Goal: Information Seeking & Learning: Find specific page/section

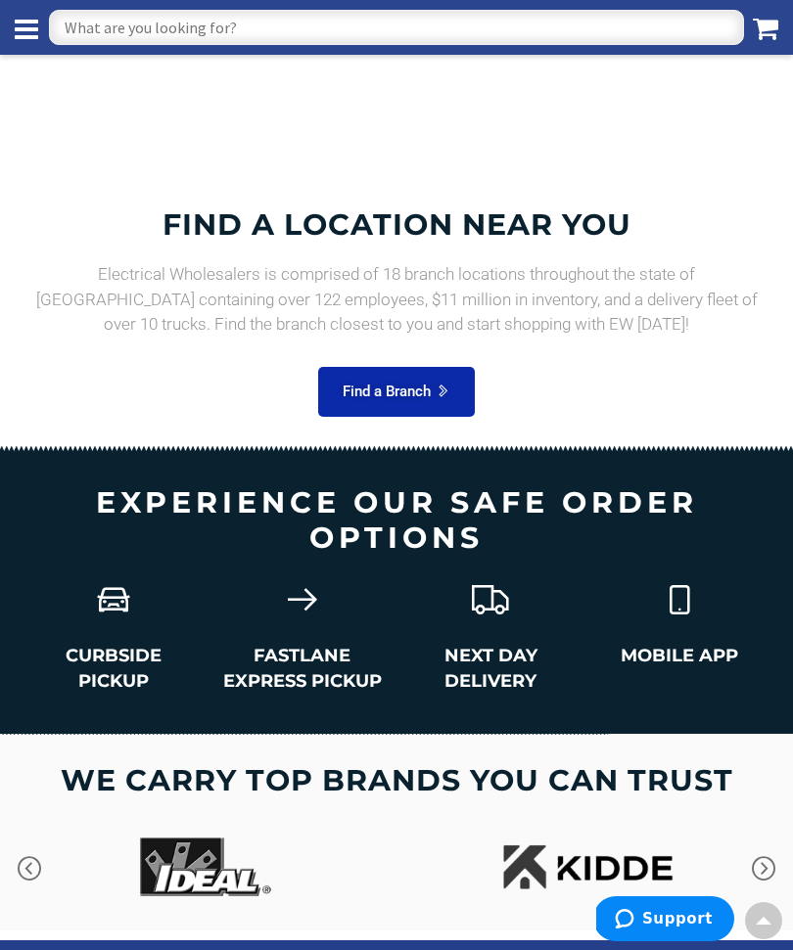
scroll to position [2490, 0]
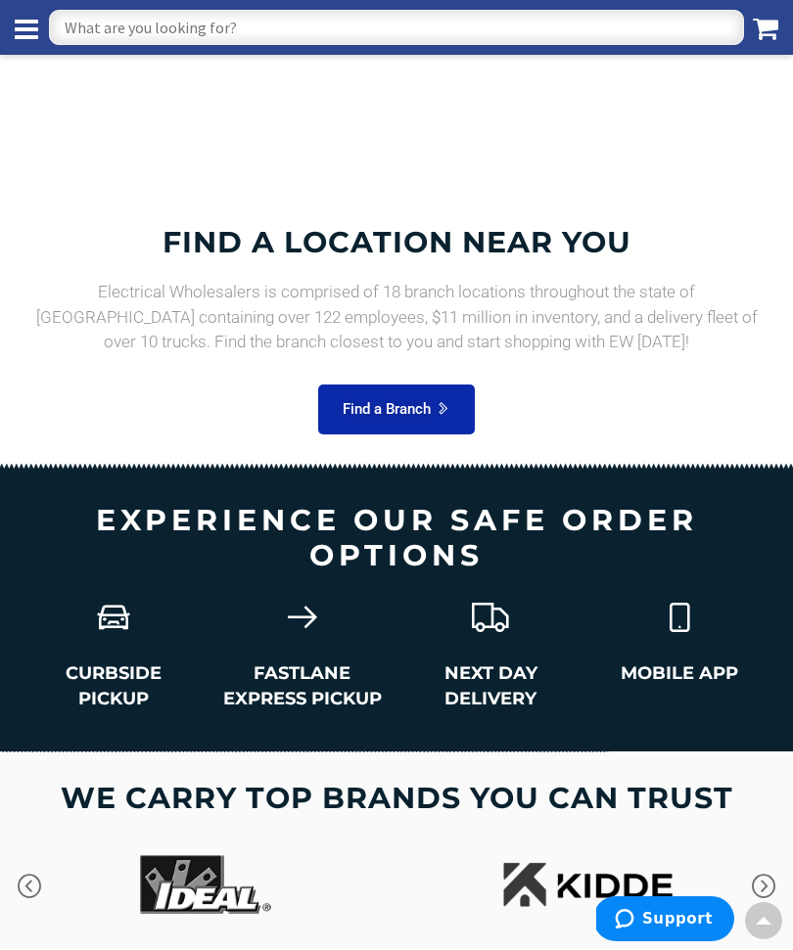
click at [445, 401] on icon at bounding box center [442, 408] width 15 height 15
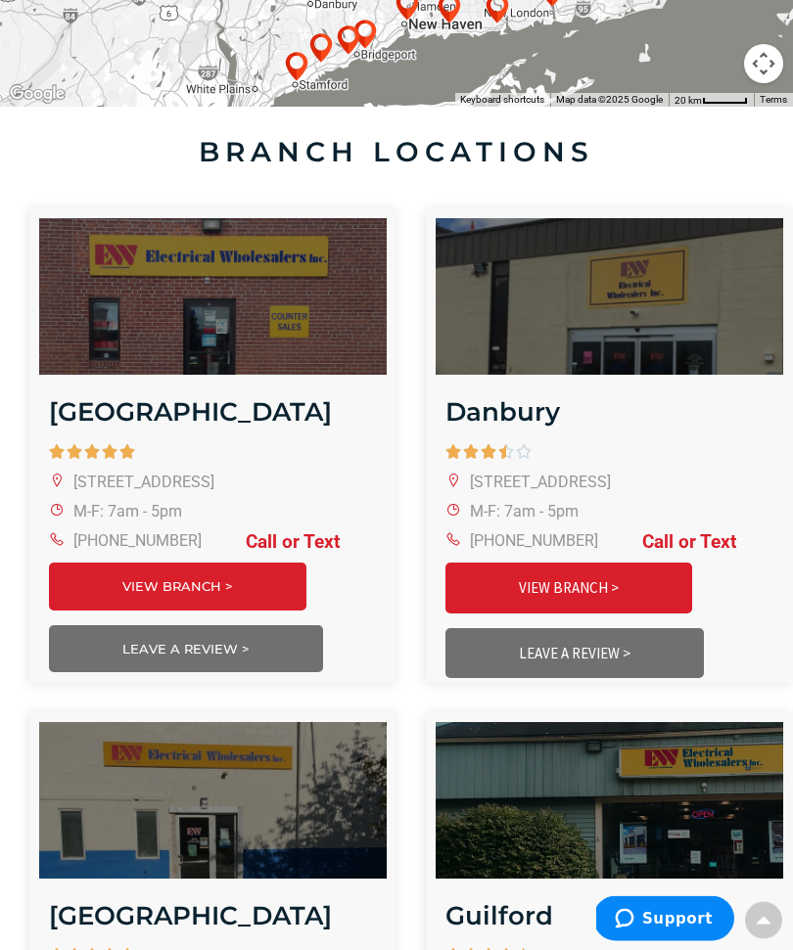
scroll to position [513, 0]
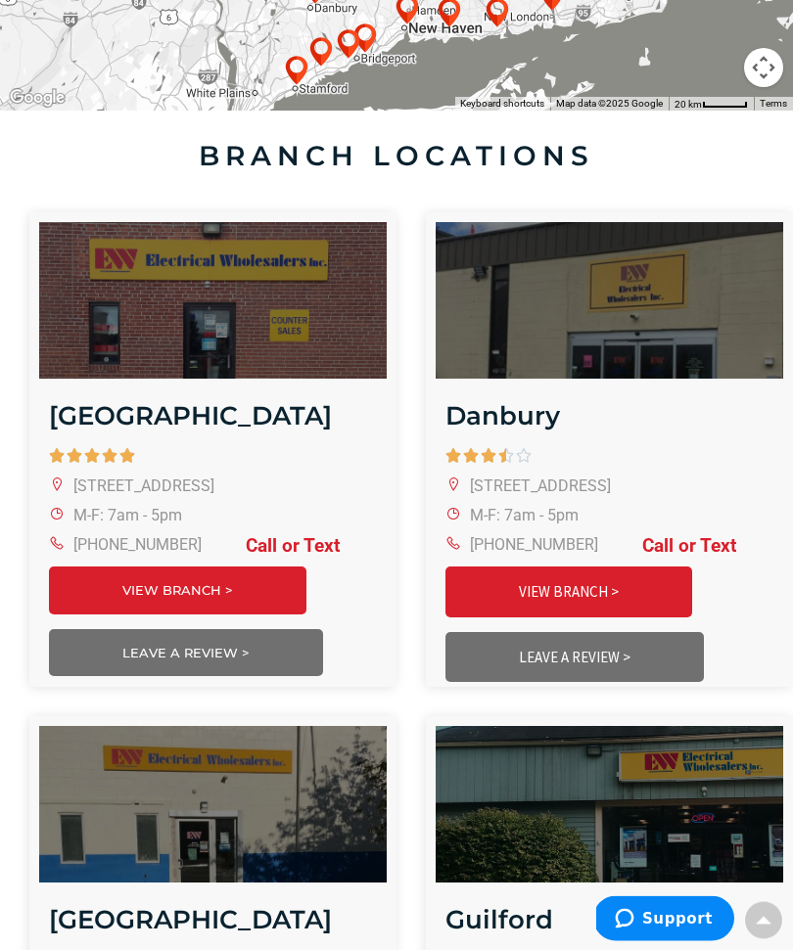
click at [644, 582] on link "VIEW BRANCH >" at bounding box center [568, 593] width 247 height 50
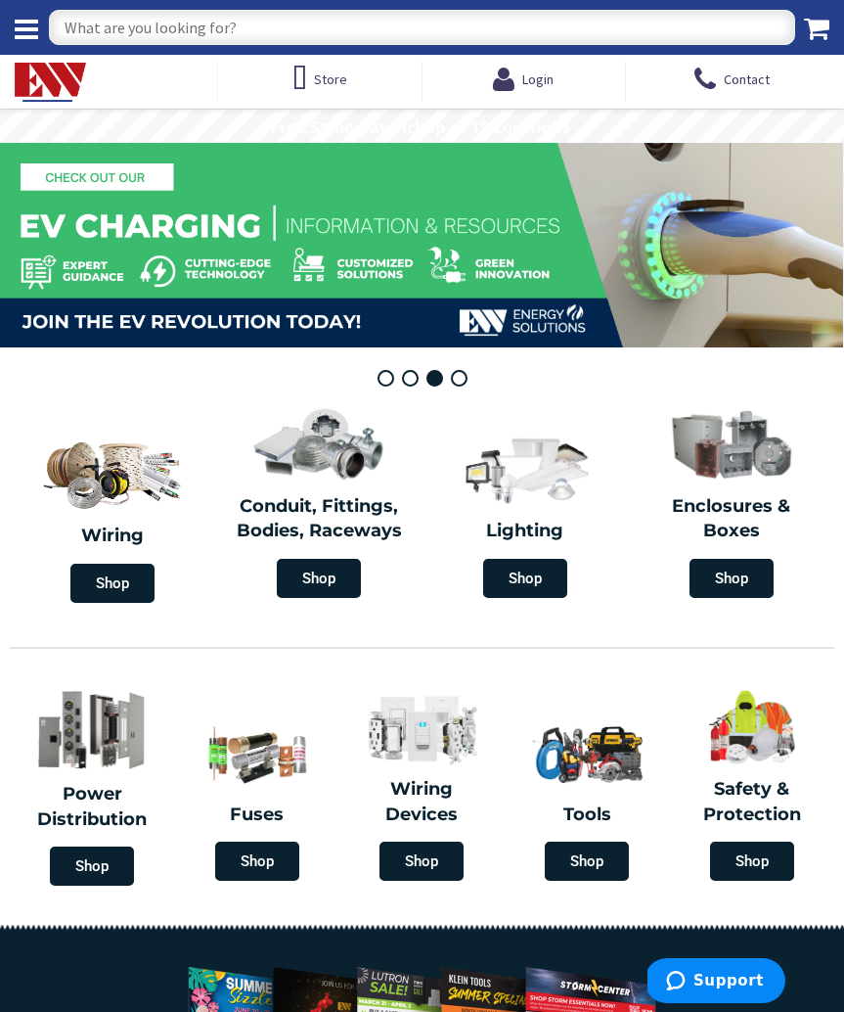
click at [217, 39] on input "text" at bounding box center [422, 27] width 747 height 35
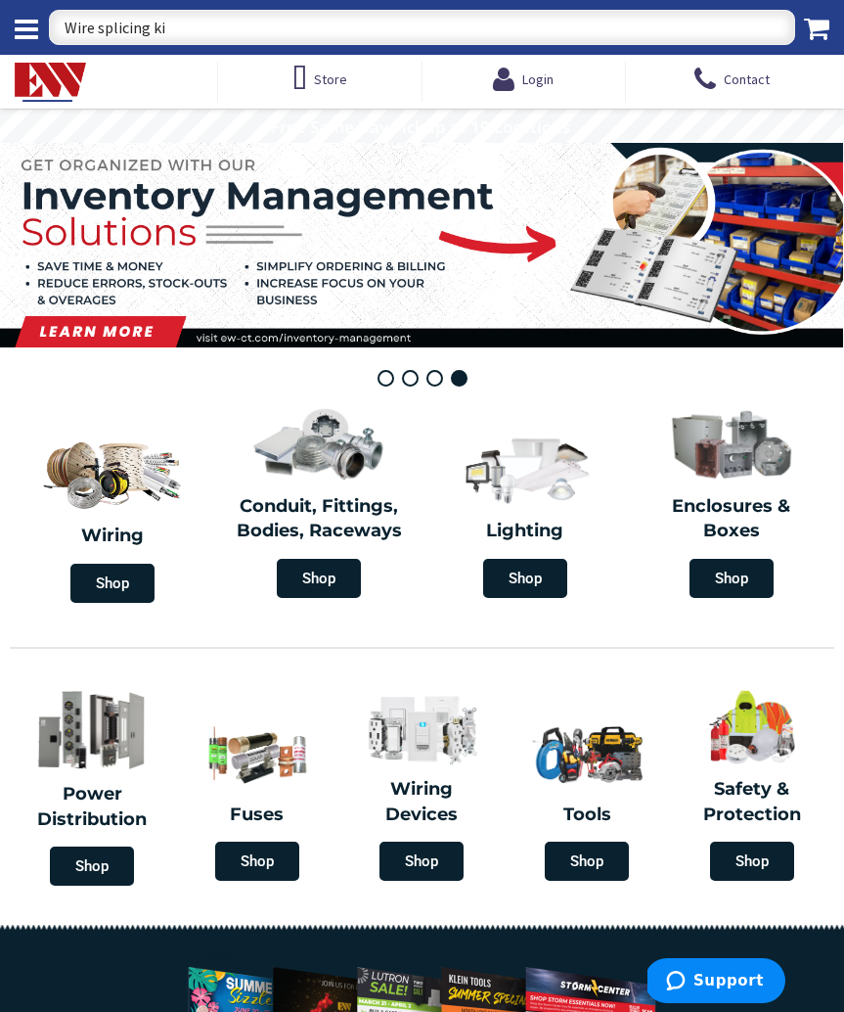
type input "Wire splicing kit"
